Goal: Task Accomplishment & Management: Manage account settings

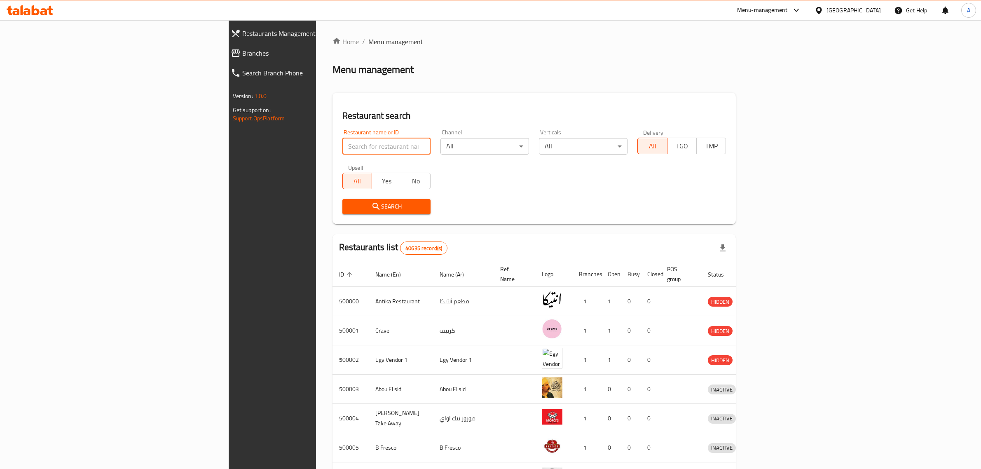
click at [342, 151] on input "search" at bounding box center [386, 146] width 89 height 16
type input "the morning social"
click button "Search" at bounding box center [386, 206] width 89 height 15
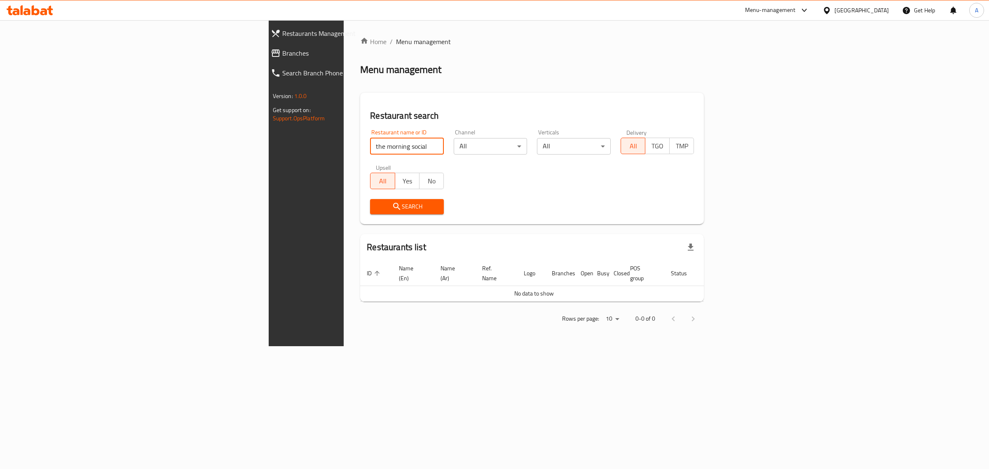
click at [880, 3] on div "[GEOGRAPHIC_DATA]" at bounding box center [856, 10] width 80 height 20
click at [875, 8] on div "[GEOGRAPHIC_DATA]" at bounding box center [861, 10] width 54 height 9
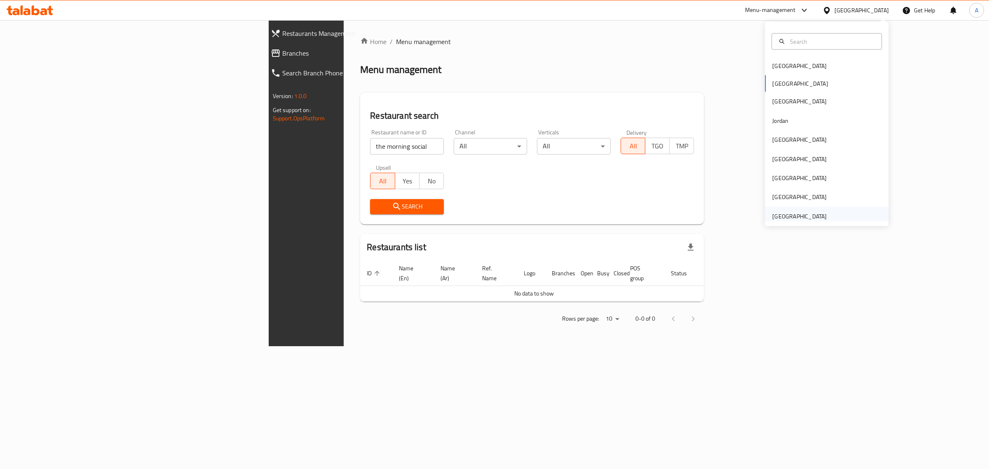
click at [799, 217] on div "[GEOGRAPHIC_DATA]" at bounding box center [799, 215] width 54 height 9
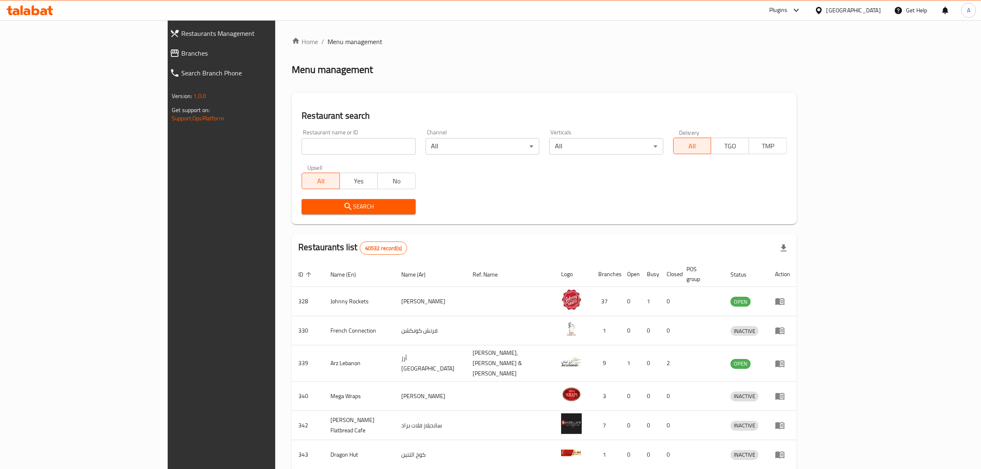
click at [307, 150] on input "search" at bounding box center [359, 146] width 114 height 16
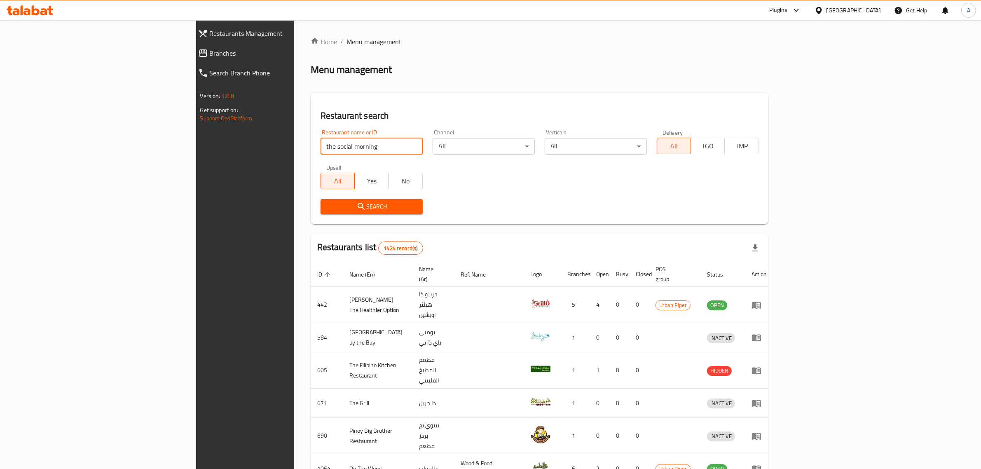
click button "Search" at bounding box center [371, 206] width 102 height 15
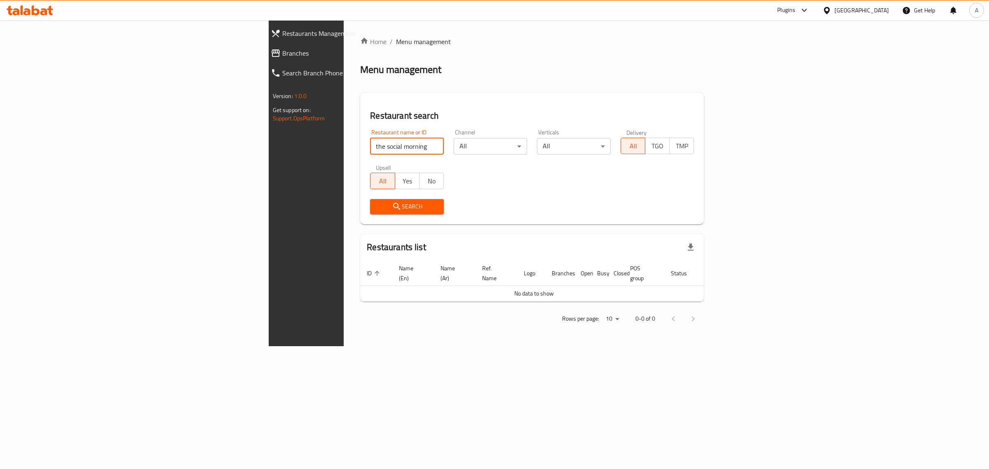
click at [370, 145] on input "the social morning" at bounding box center [407, 146] width 74 height 16
click at [370, 144] on input "the social morning" at bounding box center [407, 146] width 74 height 16
click at [370, 145] on input "the social mornin" at bounding box center [407, 146] width 74 height 16
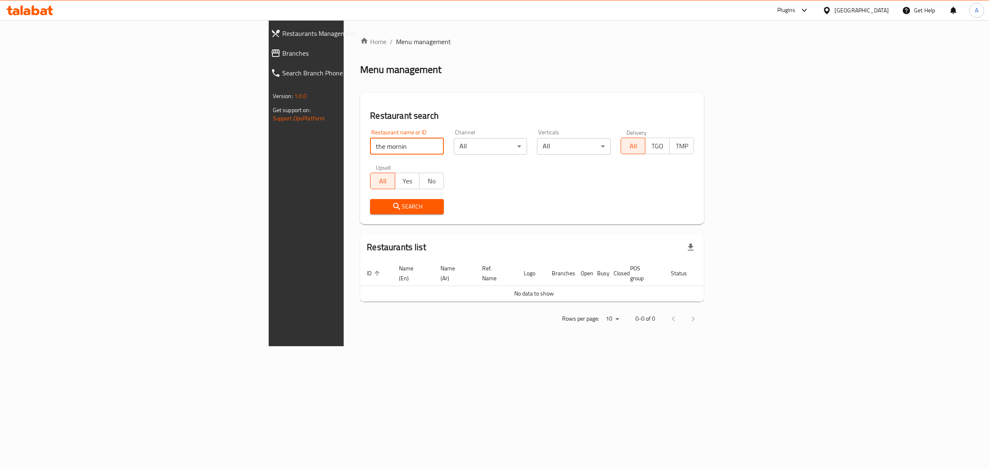
click at [370, 151] on input "the mornin" at bounding box center [407, 146] width 74 height 16
paste input "social"
type input "the morning social"
click at [370, 199] on button "Search" at bounding box center [407, 206] width 74 height 15
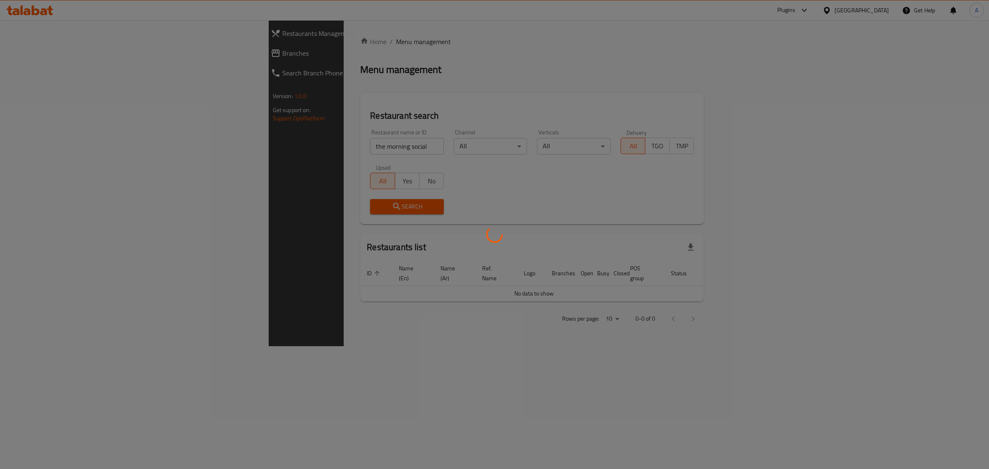
click at [272, 201] on div at bounding box center [494, 234] width 989 height 469
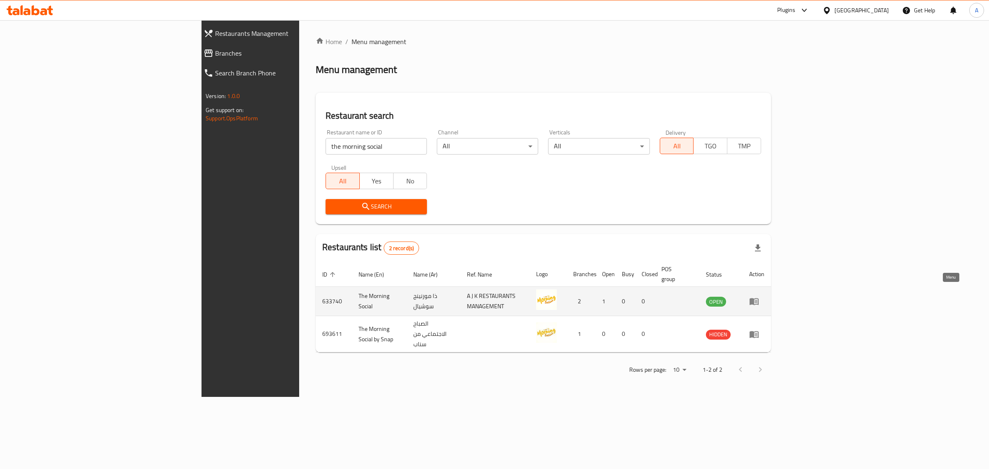
click at [759, 296] on icon "enhanced table" at bounding box center [754, 301] width 10 height 10
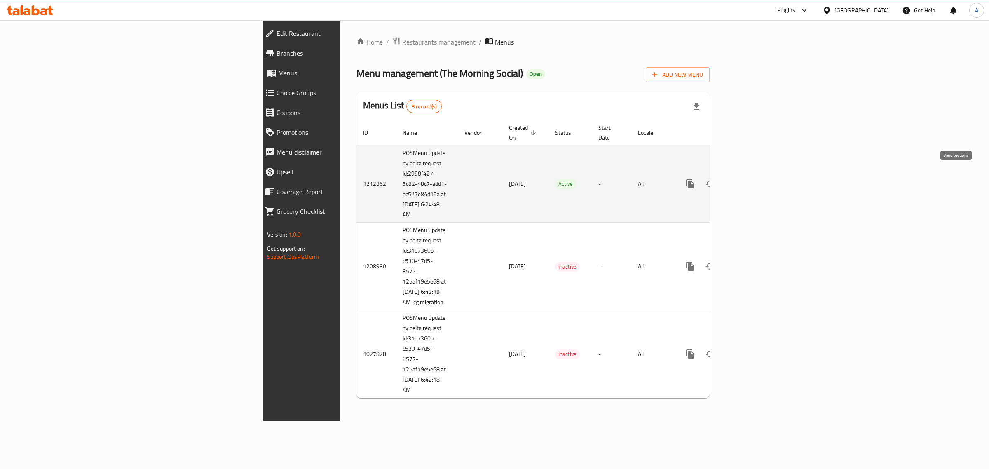
click at [754, 180] on icon "enhanced table" at bounding box center [749, 184] width 10 height 10
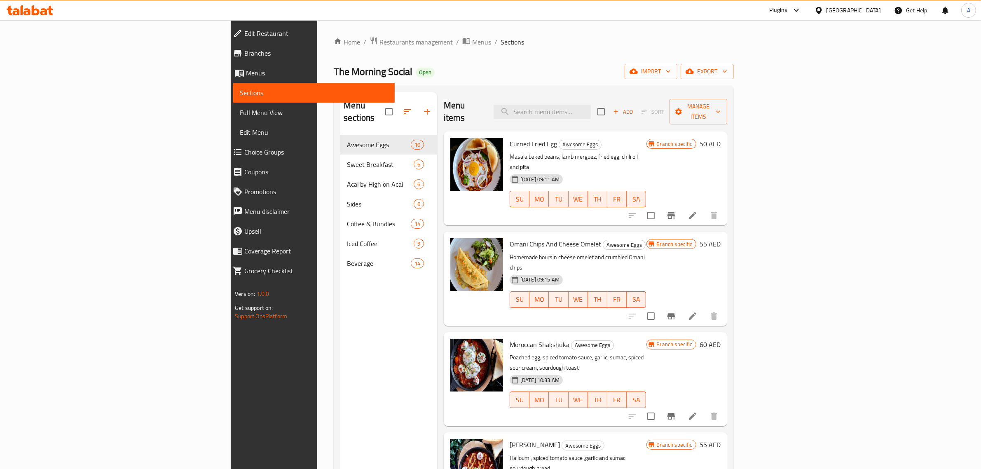
click at [340, 291] on div "Menu sections Awesome Eggs 10 Sweet Breakfast 6 Acai by High on Acai 6 Sides 6 …" at bounding box center [388, 326] width 97 height 469
click at [244, 153] on span "Choice Groups" at bounding box center [316, 152] width 144 height 10
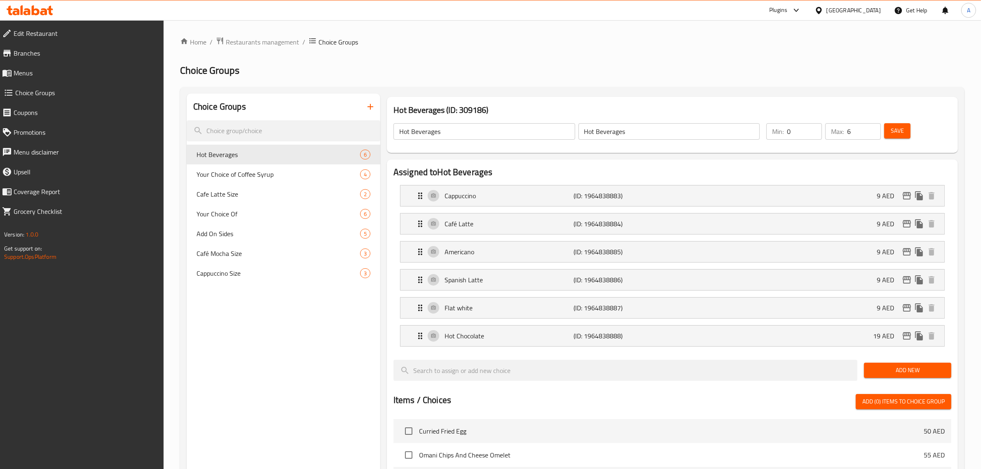
click at [334, 316] on div "Choice Groups Hot Beverages 6 Your Choice of Coffee Syrup 4 Cafe Latte Size 2 Y…" at bounding box center [284, 429] width 194 height 671
click at [178, 369] on div "Home / Restaurants management / Choice Groups Choice Groups Choice Groups Hot B…" at bounding box center [572, 403] width 817 height 767
click at [194, 350] on div "Choice Groups Hot Beverages 6 Your Choice of Coffee Syrup 4 Cafe Latte Size 2 Y…" at bounding box center [284, 429] width 194 height 671
click at [274, 365] on div "Choice Groups Hot Beverages 6 Your Choice of Coffee Syrup 4 Cafe Latte Size 2 Y…" at bounding box center [284, 429] width 194 height 671
click at [252, 170] on span "Your Choice of Coffee Syrup" at bounding box center [265, 174] width 139 height 10
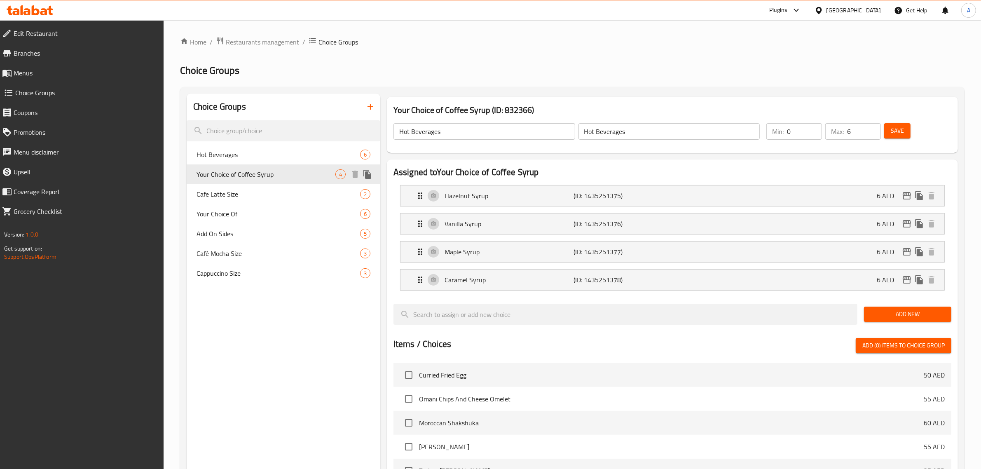
type input "Your Choice of Coffee Syrup"
type input "اختيارك من شراب القهوة"
type input "1"
click at [262, 384] on div "Choice Groups Hot Beverages 6 Your Choice of Coffee Syrup 4 Cafe Latte Size 2 Y…" at bounding box center [284, 401] width 194 height 615
click at [676, 79] on div "Home / Restaurants management / Choice Groups Choice Groups Choice Groups Hot B…" at bounding box center [572, 376] width 784 height 678
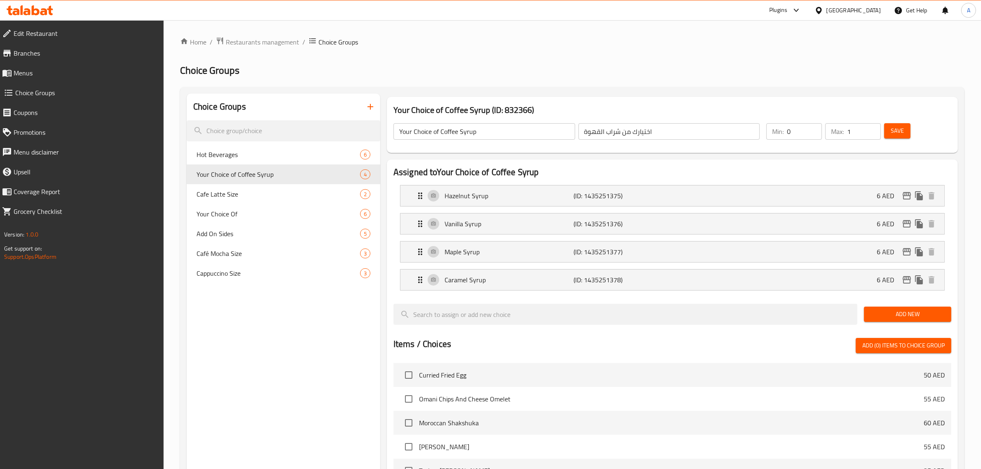
click at [484, 44] on ol "Home / Restaurants management / Choice Groups" at bounding box center [572, 42] width 784 height 11
click at [253, 213] on span "Your Choice Of" at bounding box center [265, 214] width 139 height 10
type input "Your Choice Of"
type input "اختيارك من"
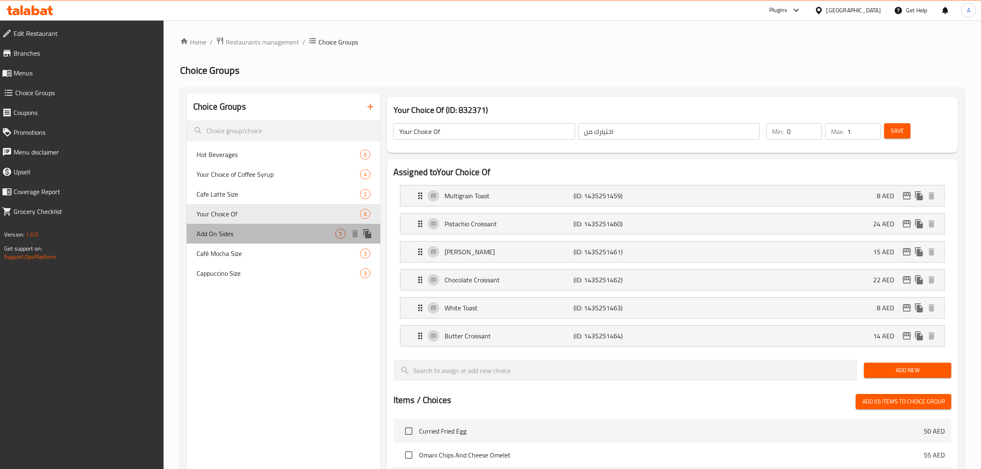
click at [250, 235] on span "Add On Sides" at bounding box center [265, 234] width 139 height 10
type input "Add On Sides"
type input "أضف على جوانب"
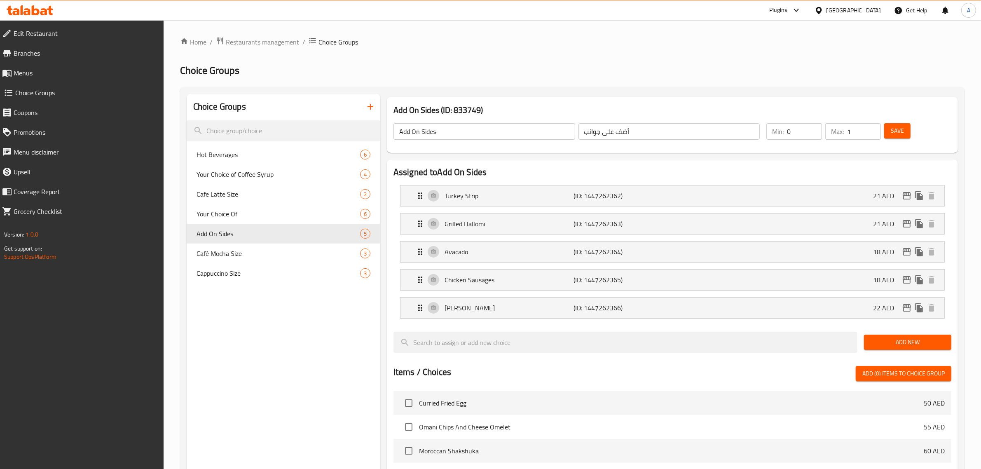
click at [334, 357] on div "Choice Groups Hot Beverages 6 Your Choice of Coffee Syrup 4 Cafe Latte Size 2 Y…" at bounding box center [284, 415] width 194 height 643
click at [319, 361] on div "Choice Groups Hot Beverages 6 Your Choice of Coffee Syrup 4 Cafe Latte Size 2 Y…" at bounding box center [284, 415] width 194 height 643
click at [320, 361] on div "Choice Groups Hot Beverages 6 Your Choice of Coffee Syrup 4 Cafe Latte Size 2 Y…" at bounding box center [284, 415] width 194 height 643
click at [296, 340] on div "Choice Groups Hot Beverages 6 Your Choice of Coffee Syrup 4 Cafe Latte Size 2 Y…" at bounding box center [284, 415] width 194 height 643
